Goal: Transaction & Acquisition: Book appointment/travel/reservation

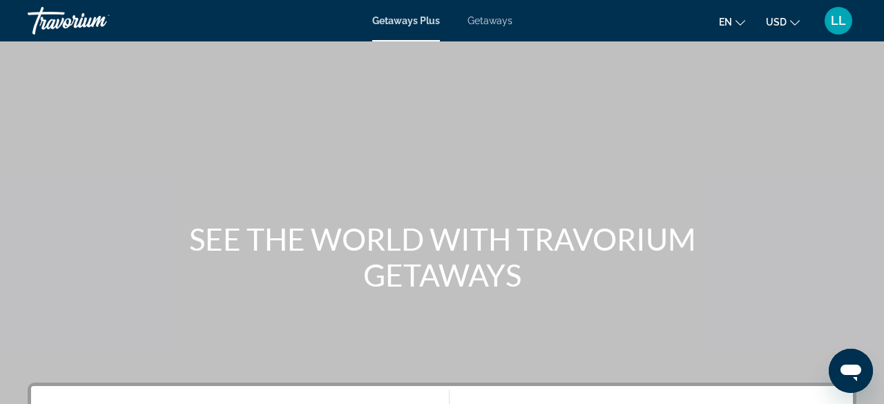
click at [497, 23] on span "Getaways" at bounding box center [490, 20] width 45 height 11
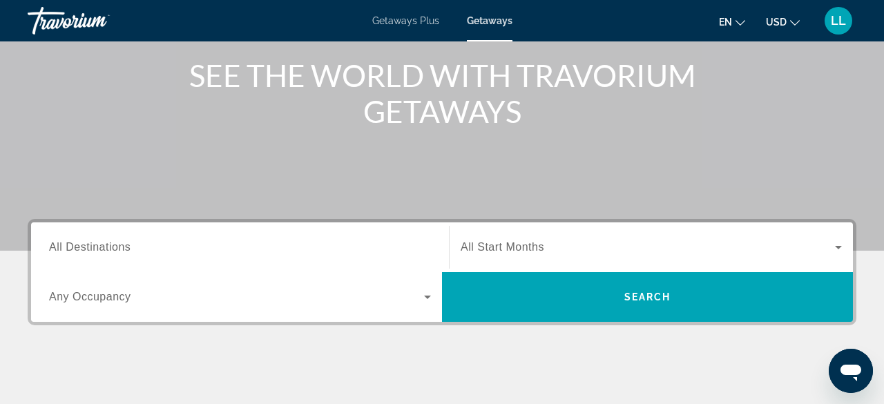
scroll to position [166, 0]
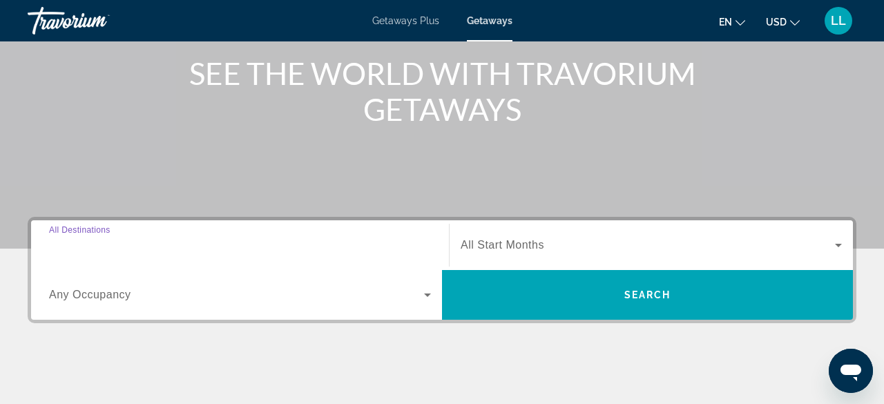
click at [143, 247] on input "Destination All Destinations" at bounding box center [240, 246] width 382 height 17
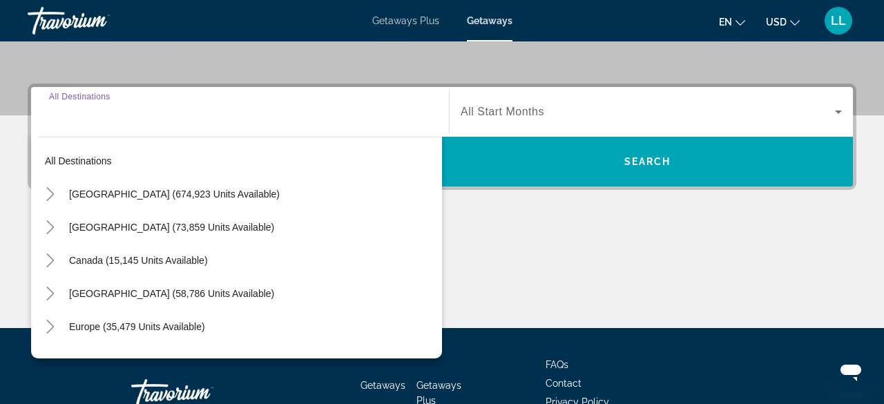
scroll to position [337, 0]
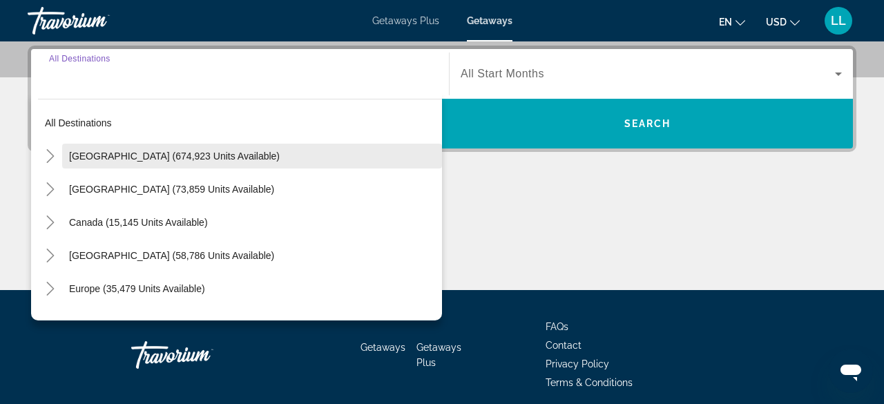
click at [265, 158] on span "Search widget" at bounding box center [252, 156] width 380 height 33
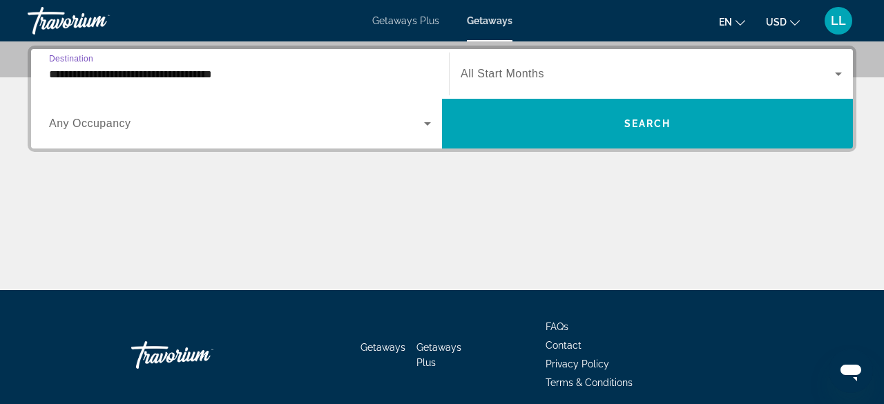
click at [190, 74] on input "**********" at bounding box center [240, 74] width 382 height 17
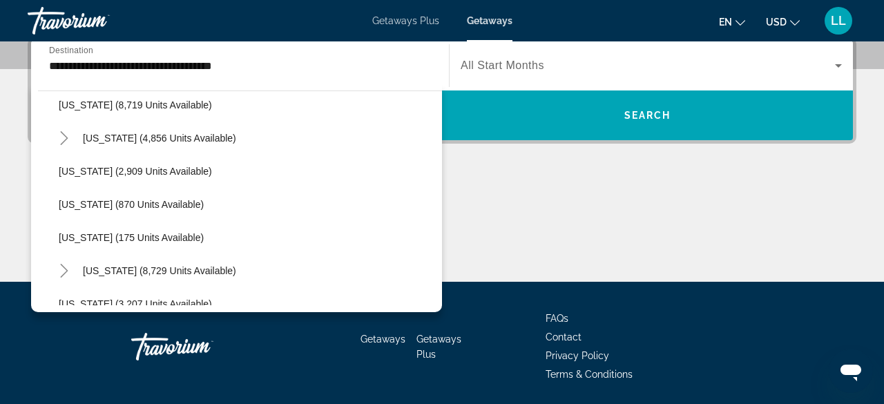
scroll to position [615, 0]
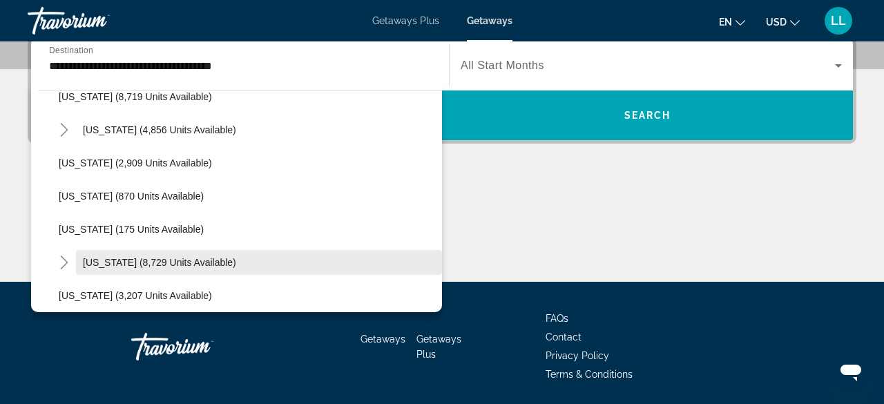
click at [255, 254] on span "Search widget" at bounding box center [259, 262] width 366 height 33
type input "**********"
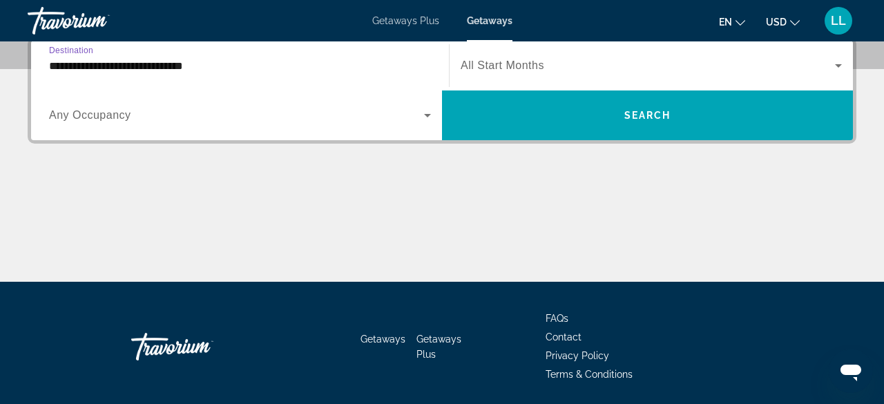
scroll to position [337, 0]
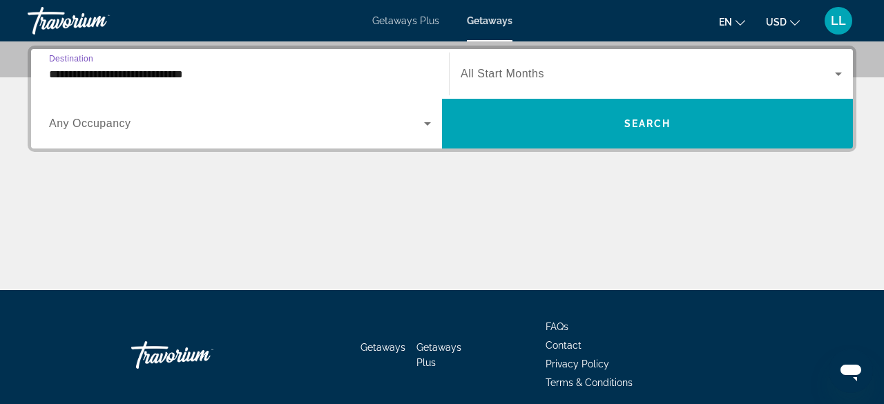
click at [428, 122] on icon "Search widget" at bounding box center [427, 123] width 7 height 3
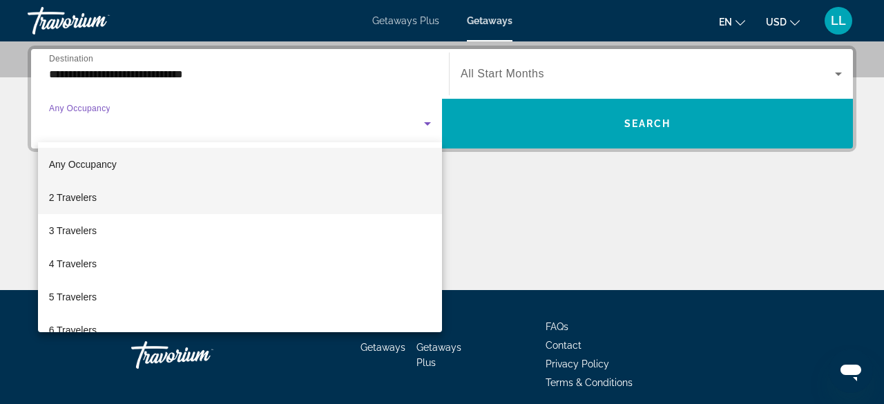
click at [168, 211] on mat-option "2 Travelers" at bounding box center [240, 197] width 404 height 33
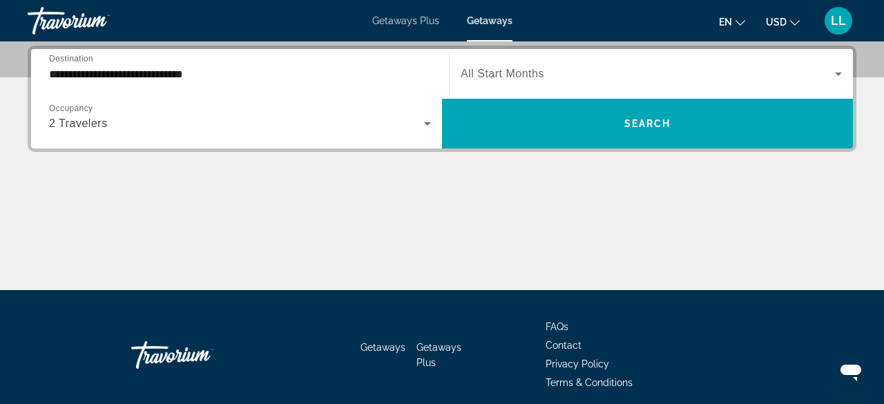
click at [168, 211] on div "Main content" at bounding box center [442, 239] width 829 height 104
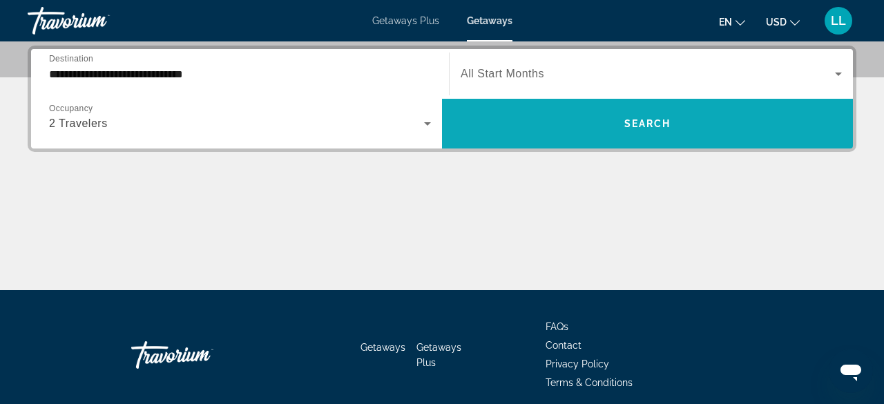
click at [630, 133] on span "Search widget" at bounding box center [647, 123] width 411 height 33
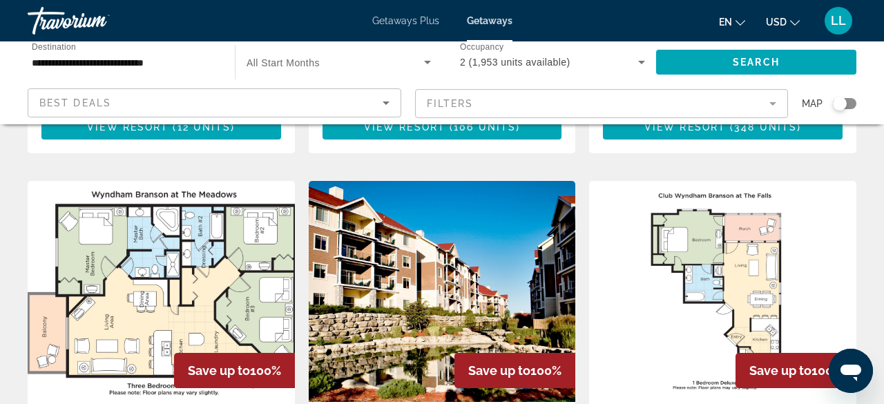
scroll to position [1563, 0]
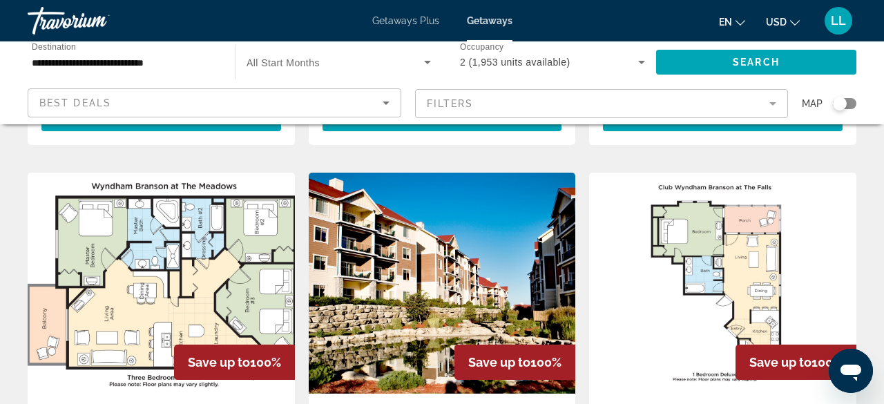
click at [392, 260] on img "Main content" at bounding box center [442, 283] width 267 height 221
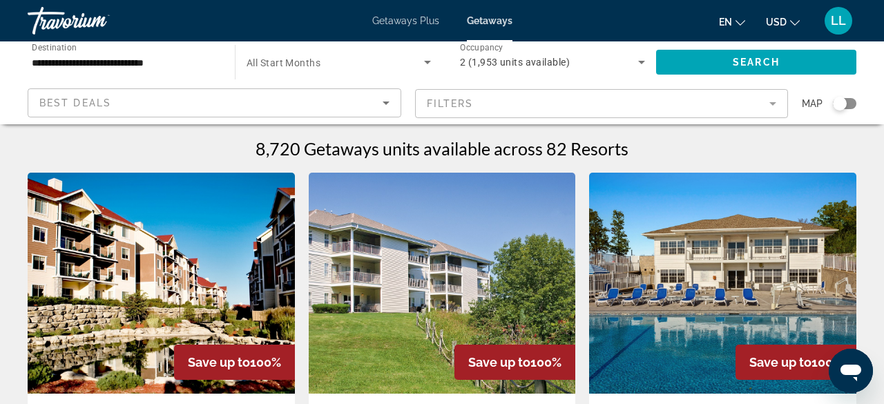
click at [774, 103] on mat-form-field "Filters" at bounding box center [602, 103] width 374 height 29
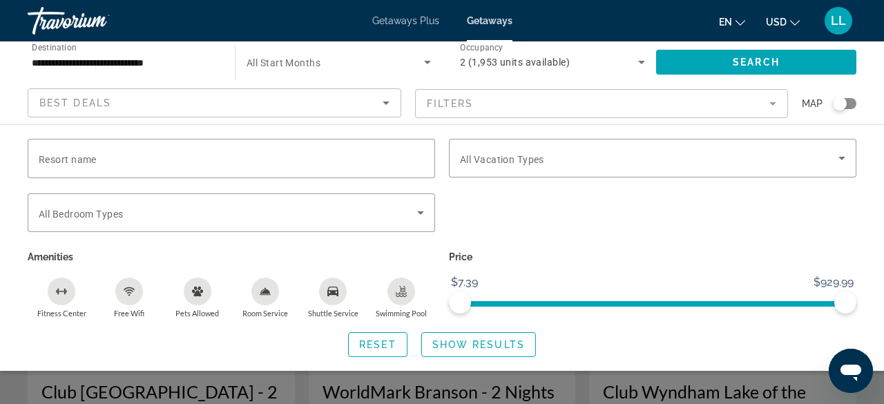
scroll to position [35, 0]
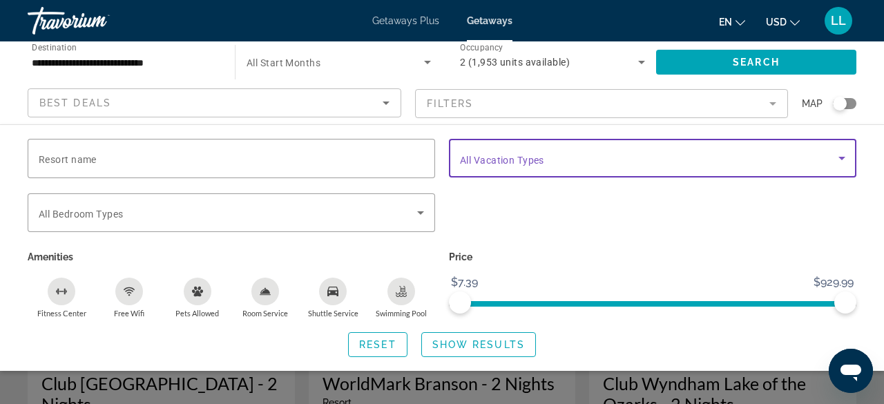
click at [837, 160] on icon "Search widget" at bounding box center [842, 158] width 17 height 17
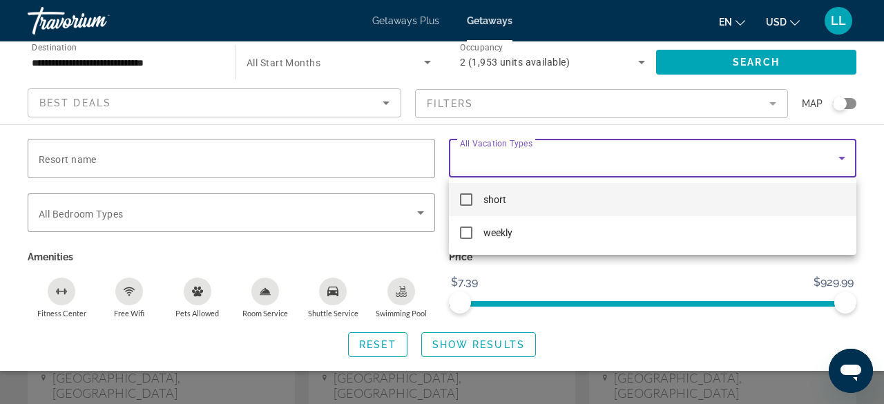
scroll to position [122, 0]
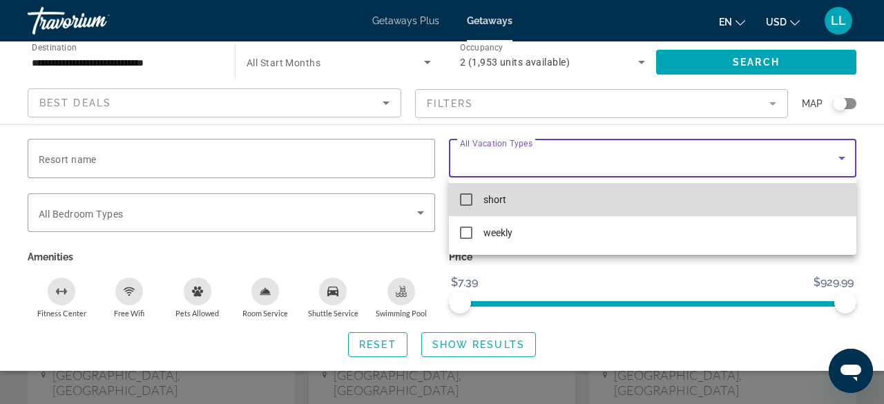
click at [464, 203] on mat-pseudo-checkbox at bounding box center [466, 199] width 12 height 12
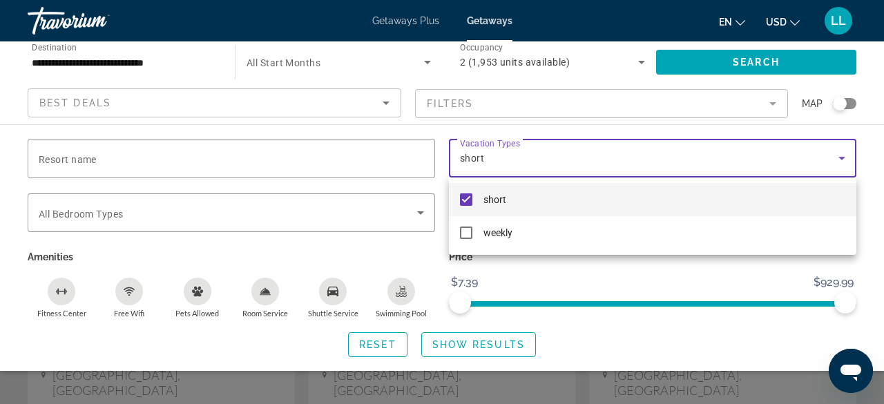
click at [524, 348] on div at bounding box center [442, 202] width 884 height 404
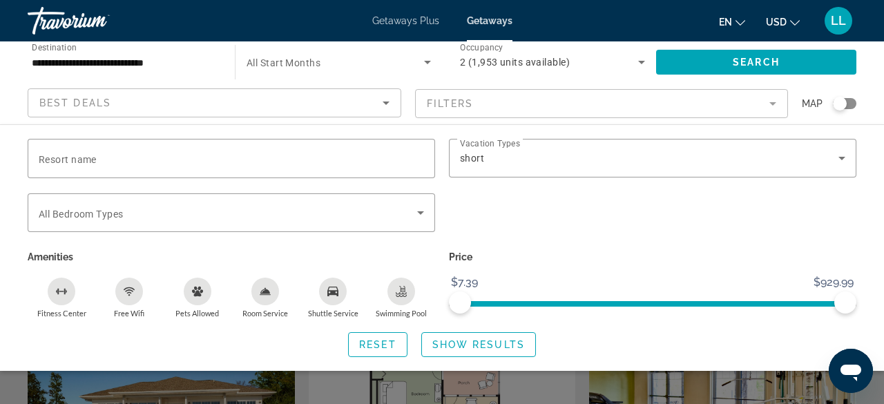
scroll to position [369, 0]
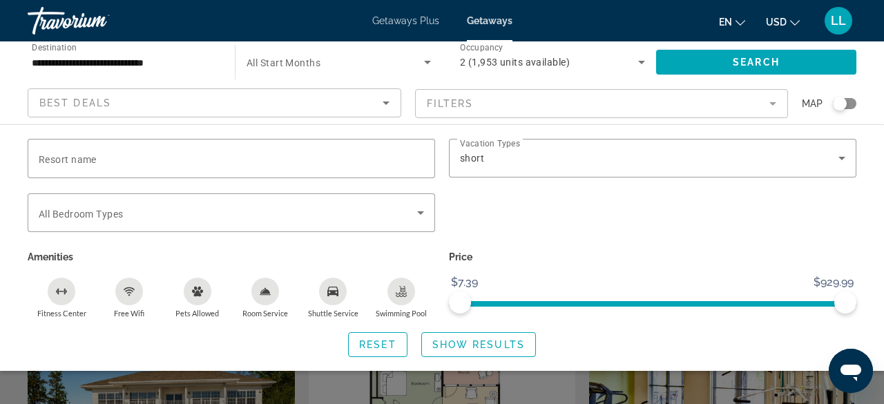
click at [738, 393] on div "Search widget" at bounding box center [442, 305] width 884 height 197
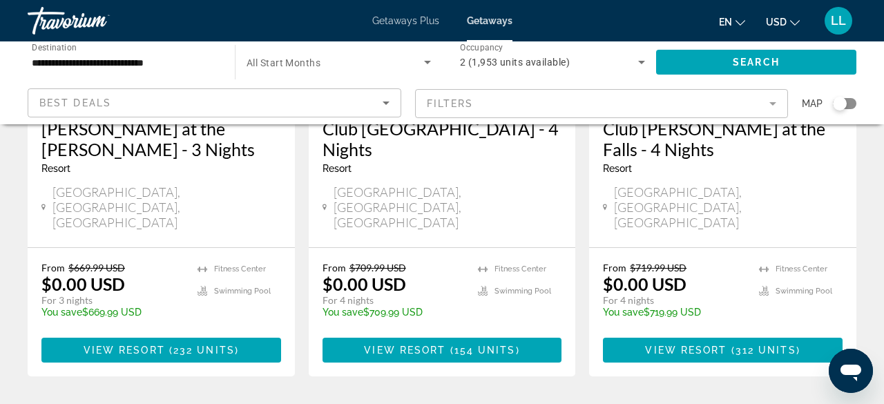
scroll to position [1860, 0]
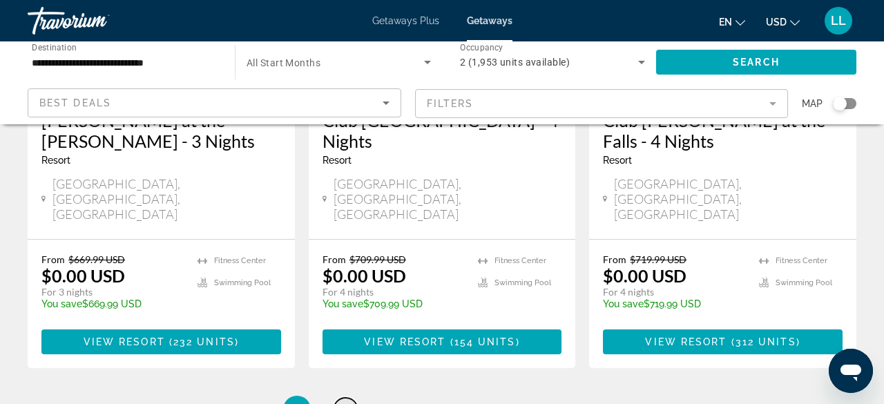
click at [348, 402] on span "2" at bounding box center [345, 409] width 7 height 15
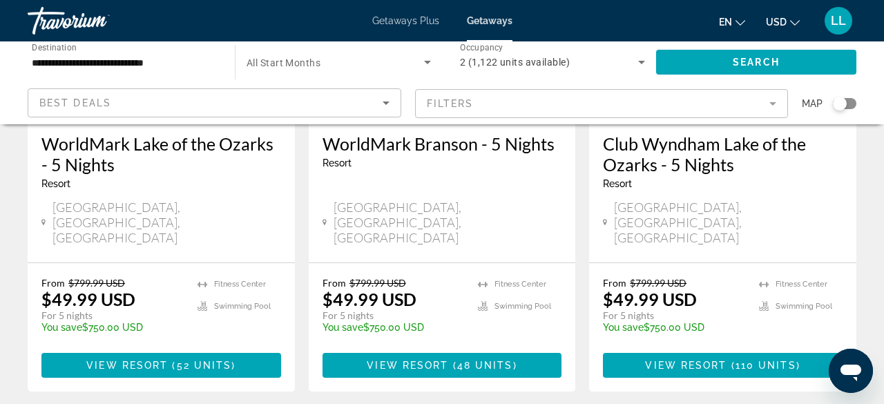
scroll to position [1850, 0]
